Goal: Register for event/course

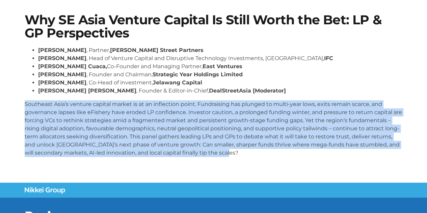
scroll to position [36, 0]
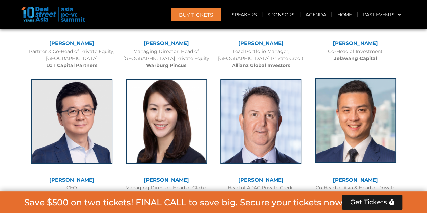
scroll to position [1162, 0]
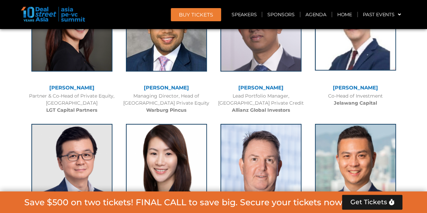
click at [359, 62] on img at bounding box center [355, 28] width 81 height 84
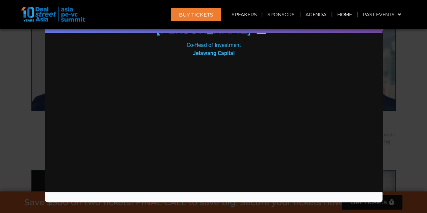
scroll to position [1365, 0]
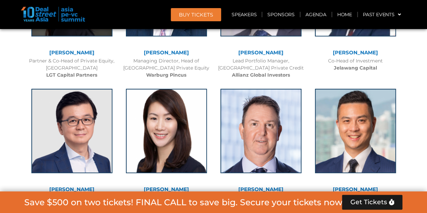
scroll to position [1129, 0]
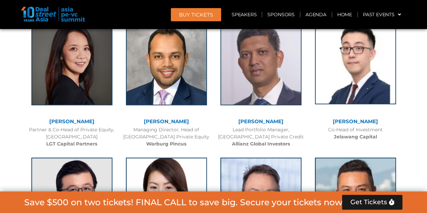
click at [366, 97] on img at bounding box center [355, 62] width 81 height 84
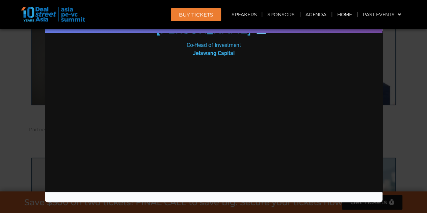
scroll to position [1263, 0]
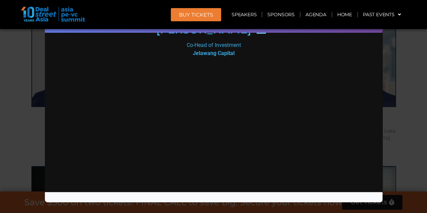
click at [404, 78] on div "Speaker Profile ×" at bounding box center [213, 106] width 427 height 213
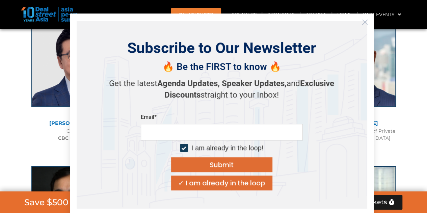
click at [366, 23] on icon "Close" at bounding box center [365, 22] width 6 height 6
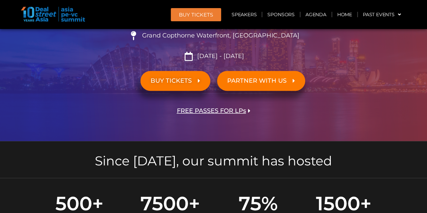
scroll to position [169, 0]
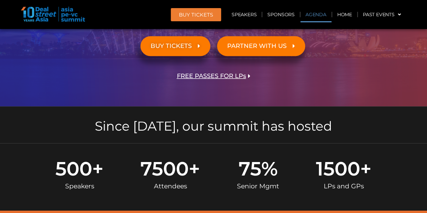
click at [300, 17] on link "Agenda" at bounding box center [315, 15] width 31 height 16
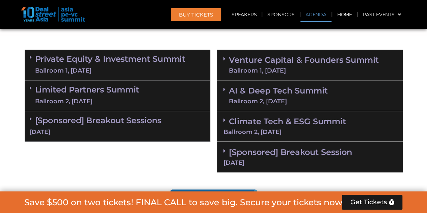
scroll to position [387, 0]
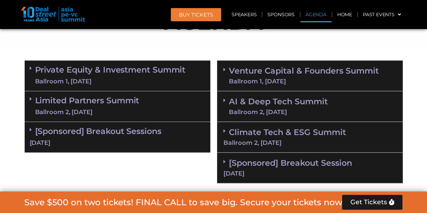
click at [32, 70] on span at bounding box center [32, 68] width 5 height 6
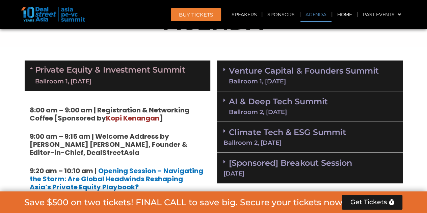
click at [230, 71] on link "Venture Capital & Founders​ Summit Ballroom 1, [DATE]" at bounding box center [304, 76] width 150 height 18
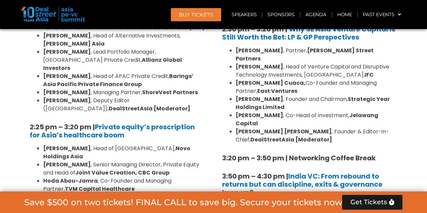
scroll to position [960, 0]
